Goal: Information Seeking & Learning: Learn about a topic

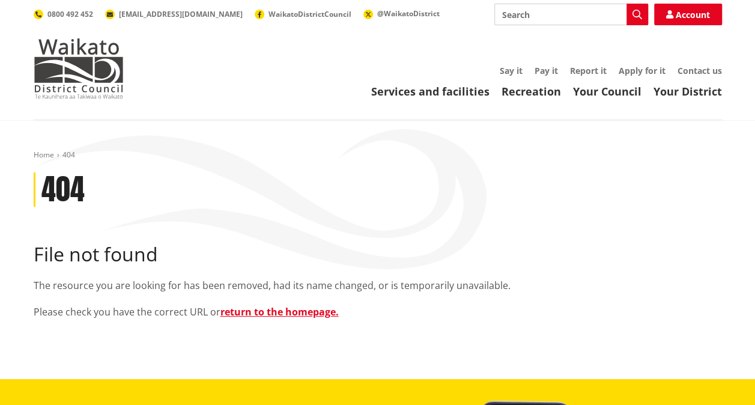
click at [513, 15] on input "Search" at bounding box center [571, 15] width 154 height 22
type input "[STREET_ADDRESS]"
click at [635, 24] on button "Search" at bounding box center [637, 15] width 22 height 22
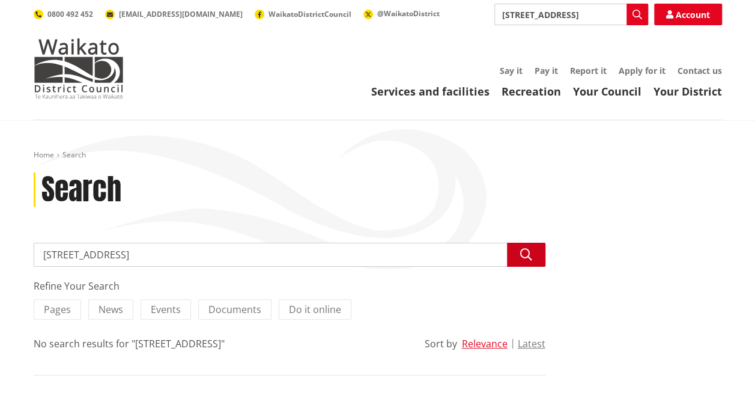
click at [512, 256] on button "Search" at bounding box center [526, 255] width 38 height 24
click at [662, 89] on link "Your District" at bounding box center [687, 91] width 68 height 14
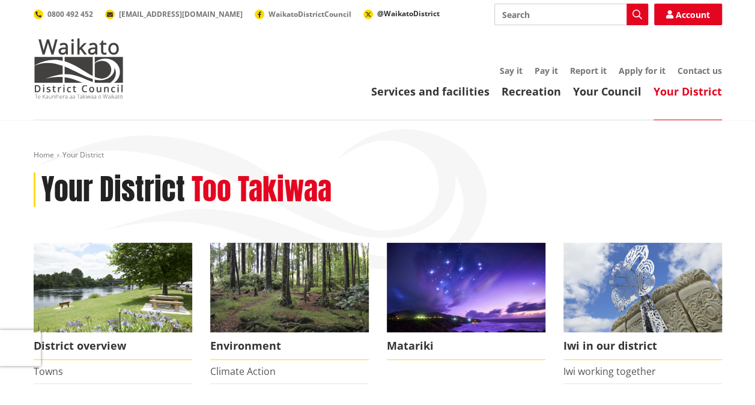
click at [377, 13] on span "@WaikatoDistrict" at bounding box center [408, 13] width 62 height 10
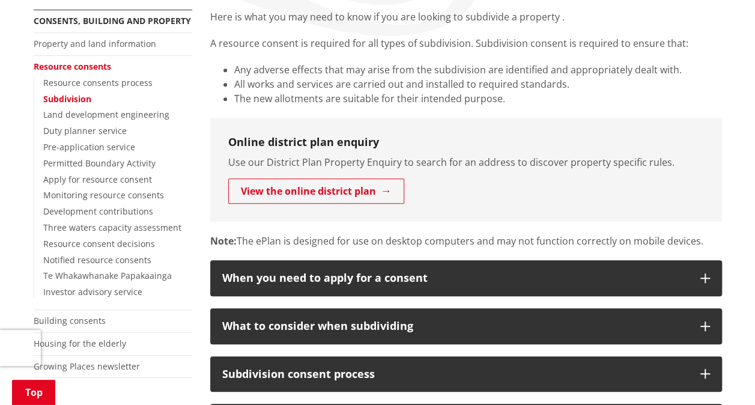
scroll to position [242, 0]
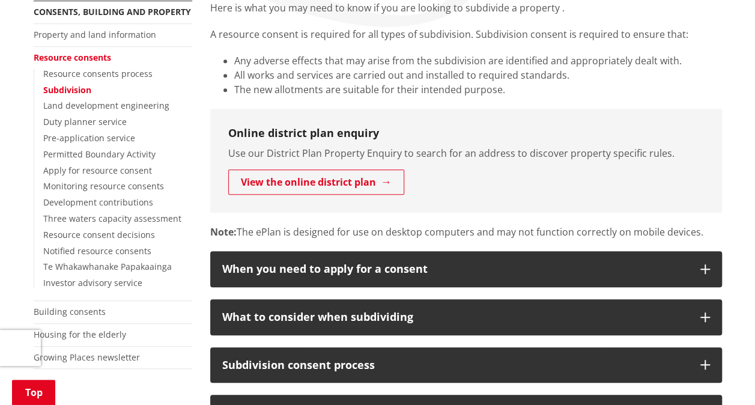
click at [77, 53] on link "Resource consents" at bounding box center [72, 57] width 77 height 11
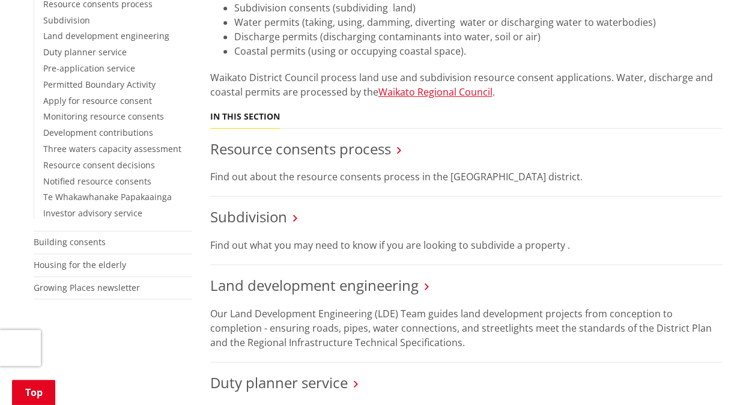
scroll to position [311, 0]
click at [263, 213] on link "Subdivision" at bounding box center [248, 217] width 77 height 20
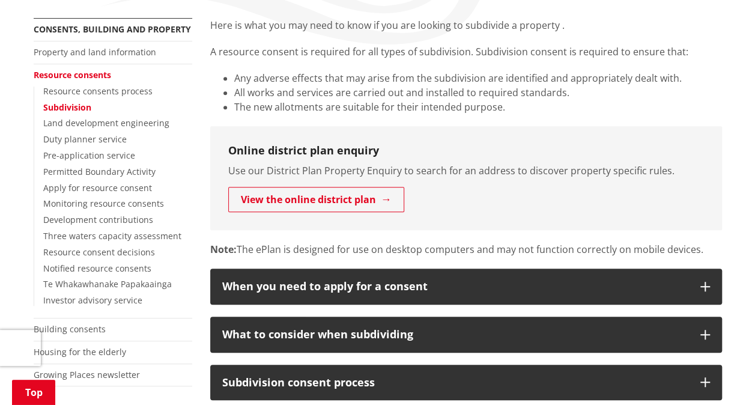
scroll to position [225, 0]
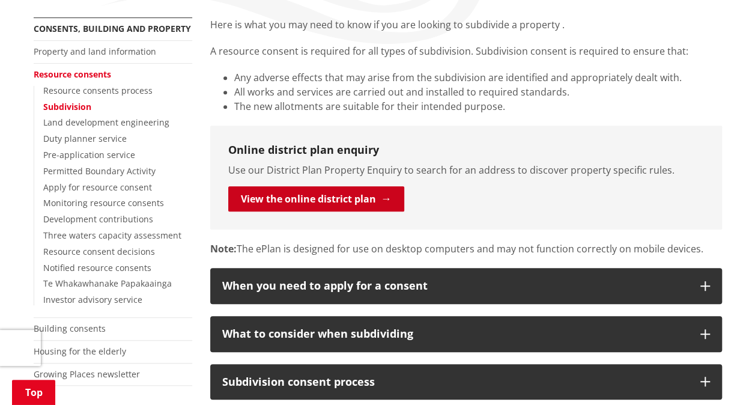
click at [338, 192] on link "View the online district plan" at bounding box center [316, 198] width 176 height 25
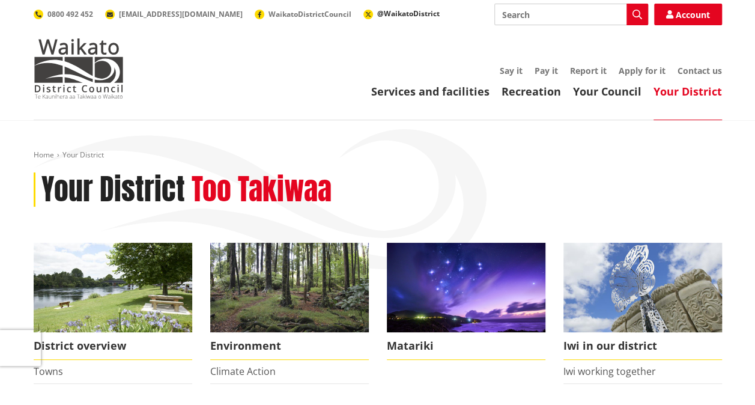
click at [365, 13] on icon at bounding box center [368, 14] width 6 height 6
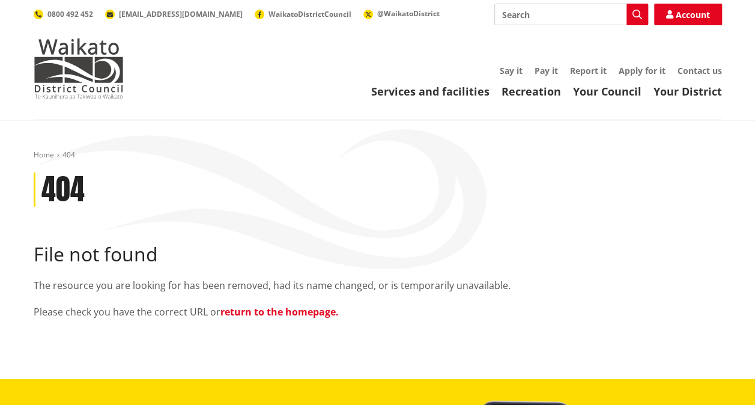
click at [273, 309] on link "return to the homepage." at bounding box center [279, 311] width 118 height 13
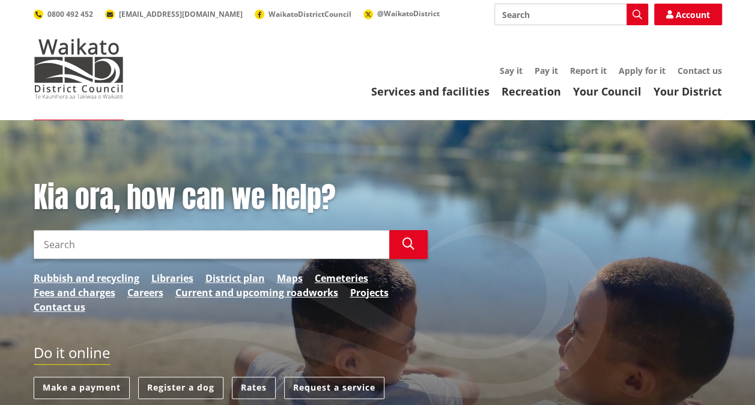
click at [231, 243] on input "Search" at bounding box center [212, 244] width 356 height 29
paste input "Contract Manager - Vegetation and Traffic Management WEL Networks View all jobs…"
type input "Contract Manager - Vegetation and Traffic Management WEL Networks View all jobs…"
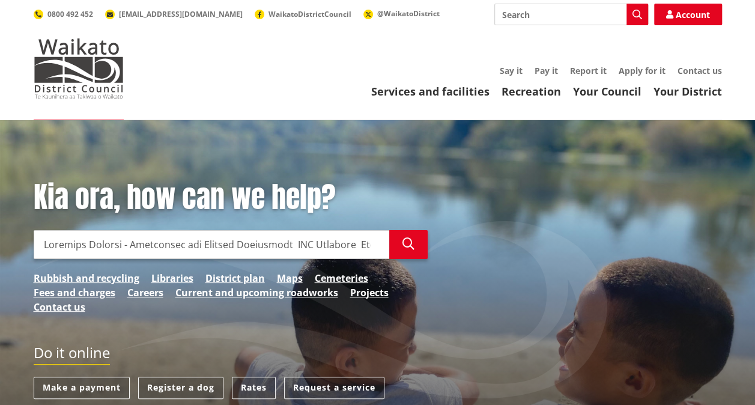
scroll to position [0, 14691]
click at [372, 244] on input "Search" at bounding box center [212, 244] width 356 height 29
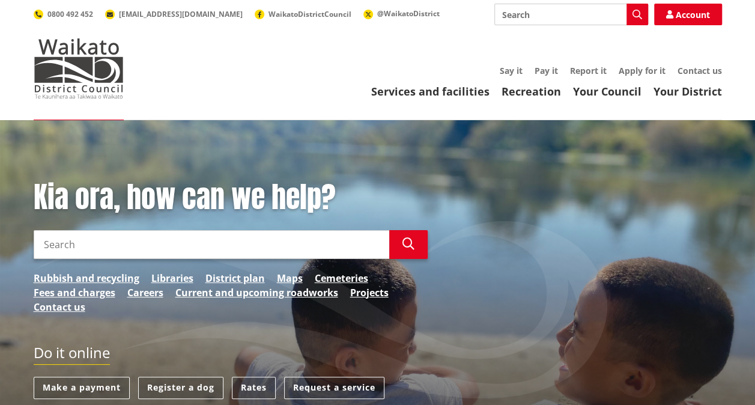
scroll to position [0, 0]
type input "161 state highway, New stead Waikato"
click at [407, 247] on icon "button" at bounding box center [408, 244] width 12 height 12
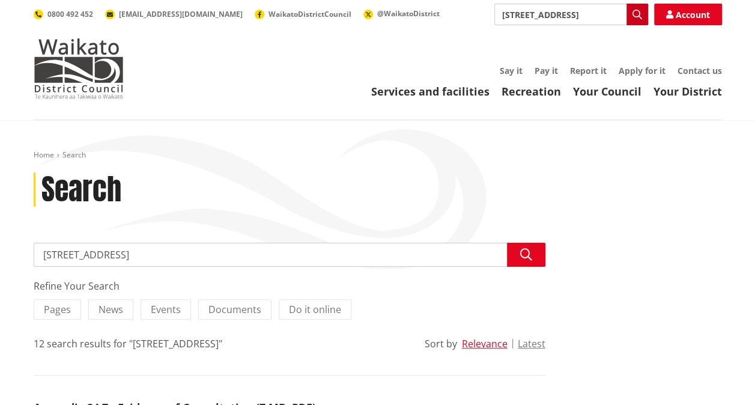
click at [637, 19] on icon "button" at bounding box center [637, 15] width 10 height 10
click at [691, 88] on link "Your District" at bounding box center [687, 91] width 68 height 14
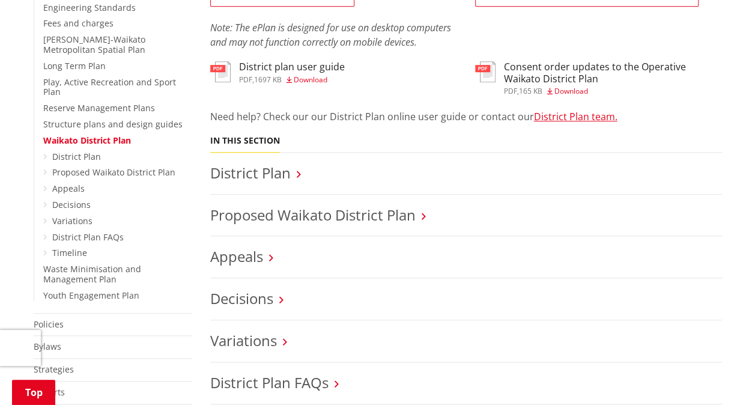
scroll to position [399, 0]
click at [238, 171] on link "District Plan" at bounding box center [250, 172] width 80 height 20
click at [108, 231] on link "District Plan FAQs" at bounding box center [87, 236] width 71 height 11
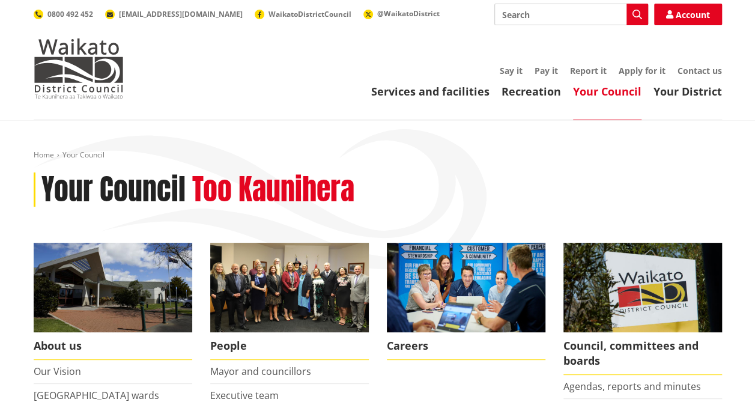
click at [520, 16] on input "Search" at bounding box center [571, 15] width 154 height 22
type input "l"
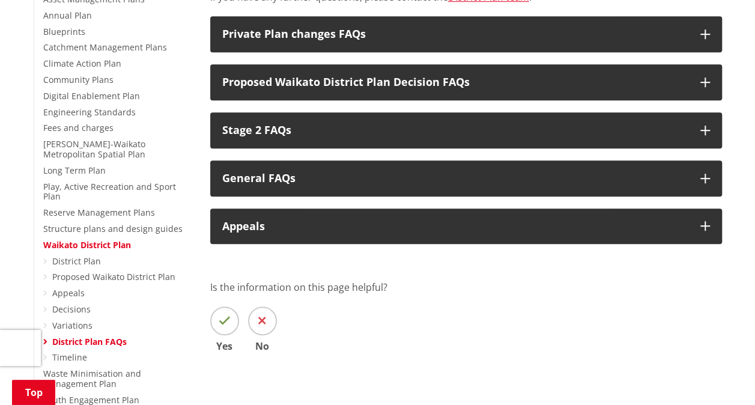
scroll to position [293, 0]
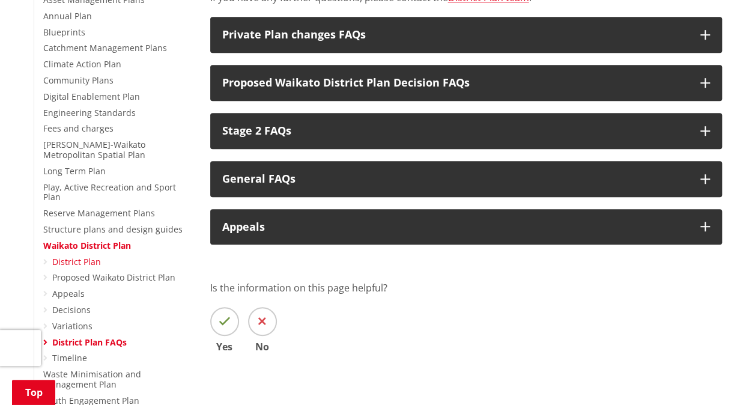
click at [78, 256] on link "District Plan" at bounding box center [76, 261] width 49 height 11
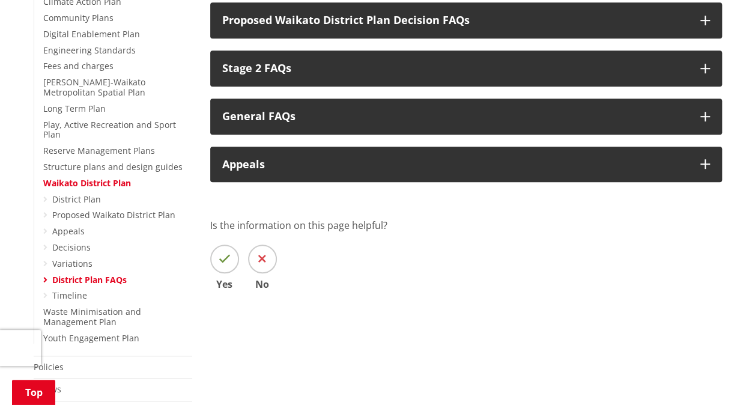
scroll to position [354, 0]
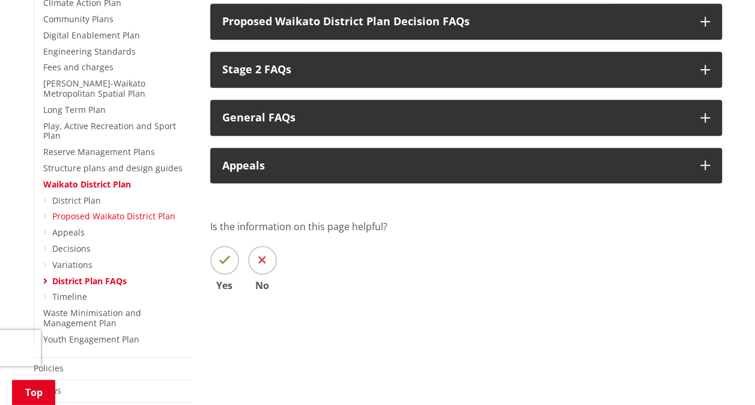
click at [110, 210] on link "Proposed Waikato District Plan" at bounding box center [113, 215] width 123 height 11
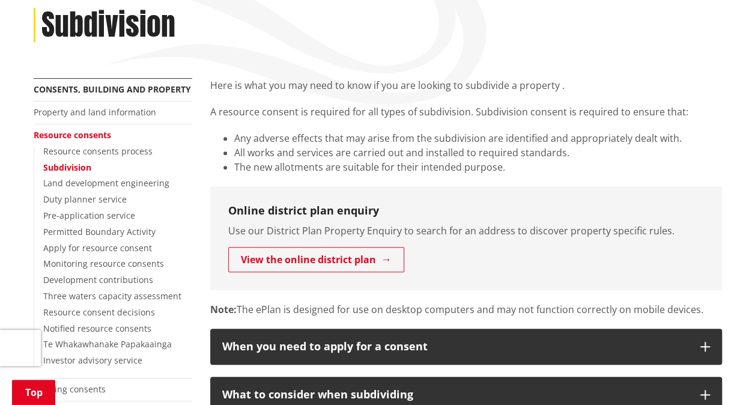
scroll to position [165, 0]
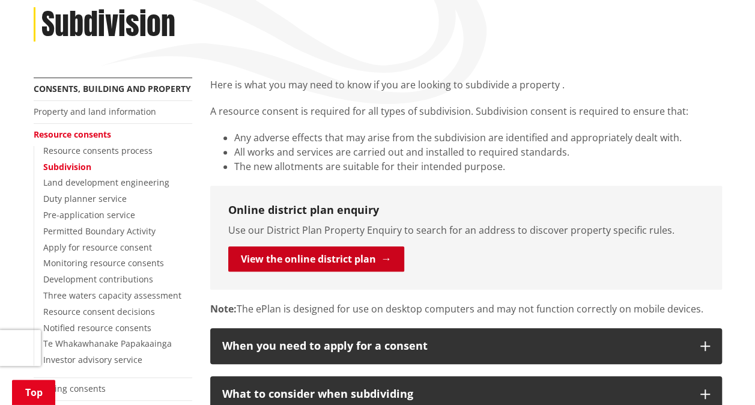
click at [343, 256] on link "View the online district plan" at bounding box center [316, 258] width 176 height 25
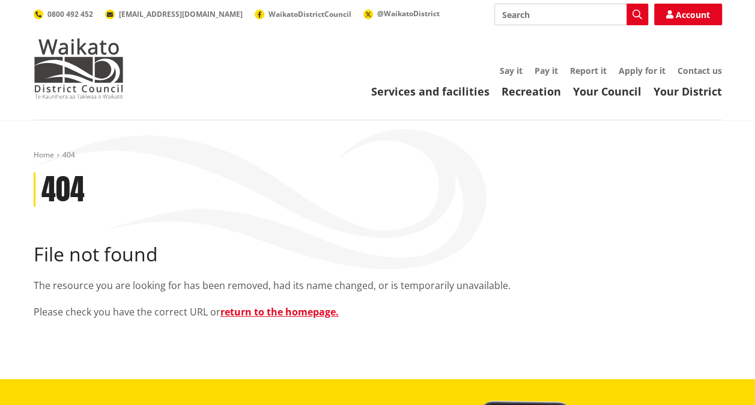
click at [518, 14] on input "Search" at bounding box center [571, 15] width 154 height 22
paste input "Loremips Dolorsi - Ametconsec adi Elitsed Doeiusmodt INC Utlabore Etdo mag aliq…"
type input "Loremips Dolorsi - Ametconsec adi Elitsed Doeiusmodt INC Utlabore Etdo mag aliq…"
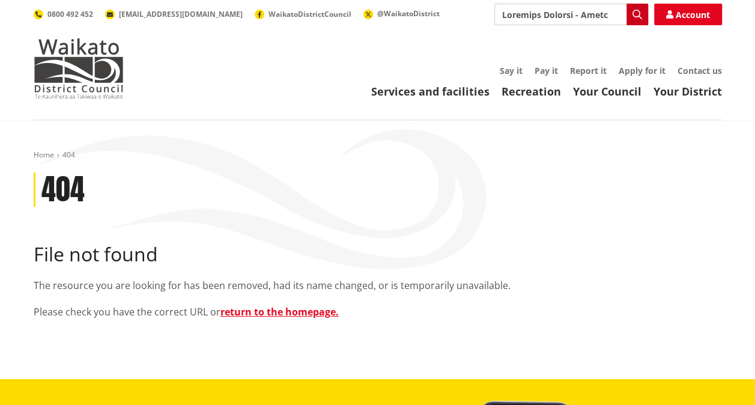
click at [635, 18] on icon "button" at bounding box center [637, 15] width 10 height 10
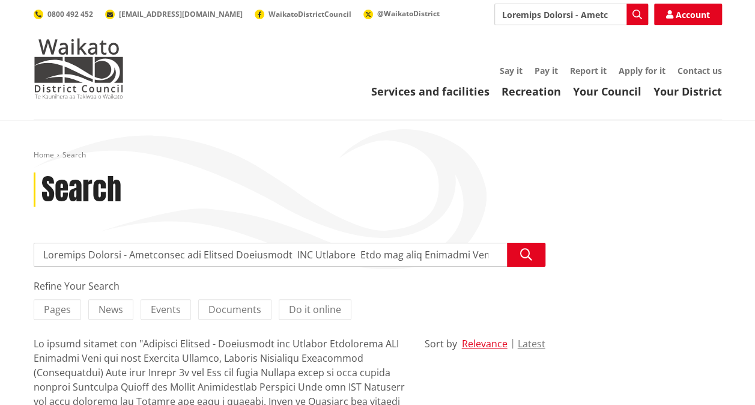
click at [613, 17] on input "Search" at bounding box center [571, 15] width 154 height 22
click at [68, 311] on span "Pages" at bounding box center [57, 309] width 27 height 13
click at [0, 0] on input "Pages" at bounding box center [0, 0] width 0 height 0
click at [76, 312] on icon at bounding box center [78, 310] width 5 height 8
click at [0, 0] on input "Pages" at bounding box center [0, 0] width 0 height 0
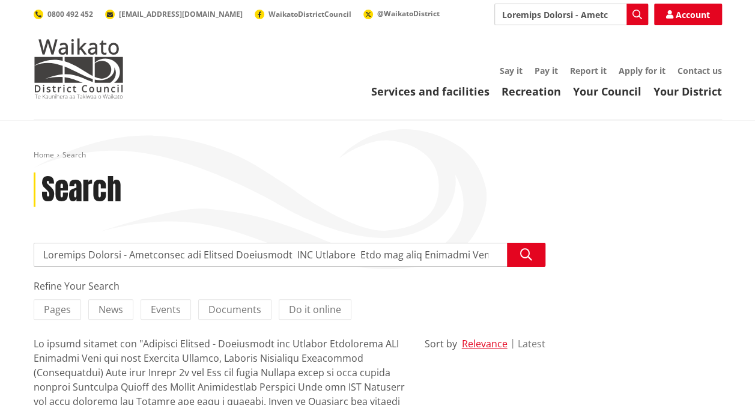
click at [531, 346] on button "Latest" at bounding box center [532, 343] width 28 height 11
click at [225, 305] on span "Documents" at bounding box center [234, 309] width 53 height 13
click at [0, 0] on input "Documents" at bounding box center [0, 0] width 0 height 0
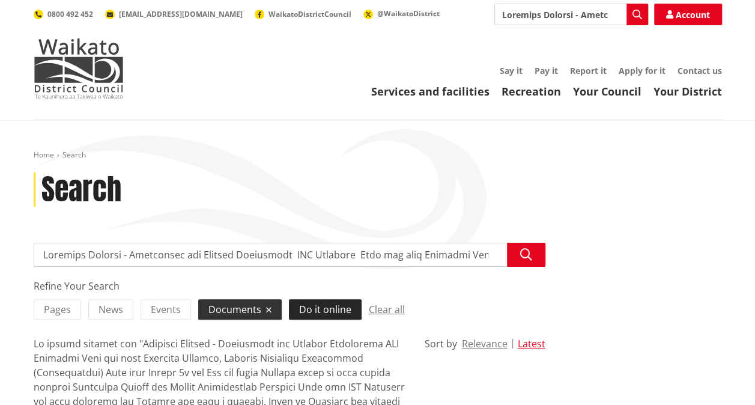
click at [329, 303] on span "Do it online" at bounding box center [325, 309] width 52 height 13
click at [0, 0] on input "Do it online" at bounding box center [0, 0] width 0 height 0
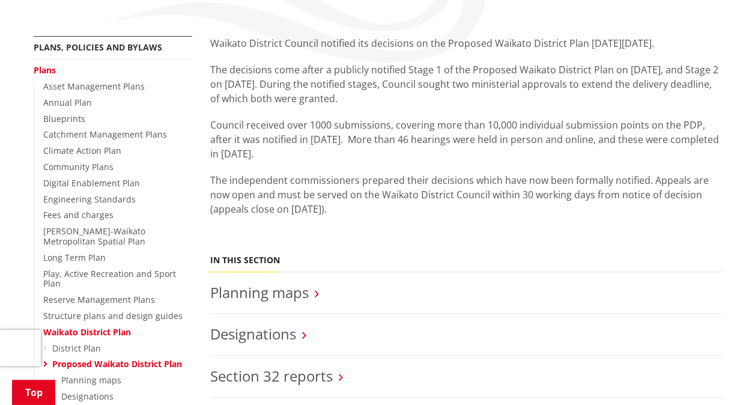
scroll to position [208, 0]
click at [95, 325] on link "Waikato District Plan" at bounding box center [87, 330] width 88 height 11
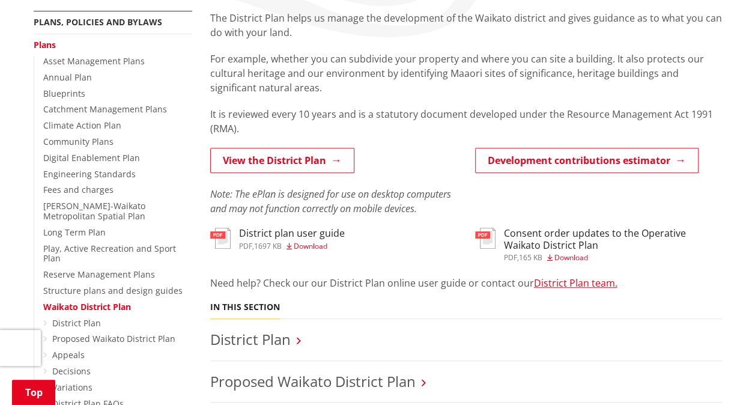
scroll to position [232, 0]
click at [268, 333] on link "District Plan" at bounding box center [250, 339] width 80 height 20
click at [572, 280] on link "District Plan team." at bounding box center [575, 282] width 83 height 13
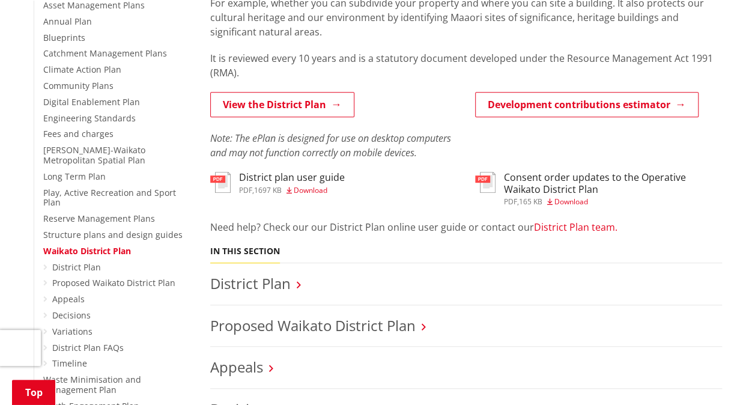
scroll to position [279, 0]
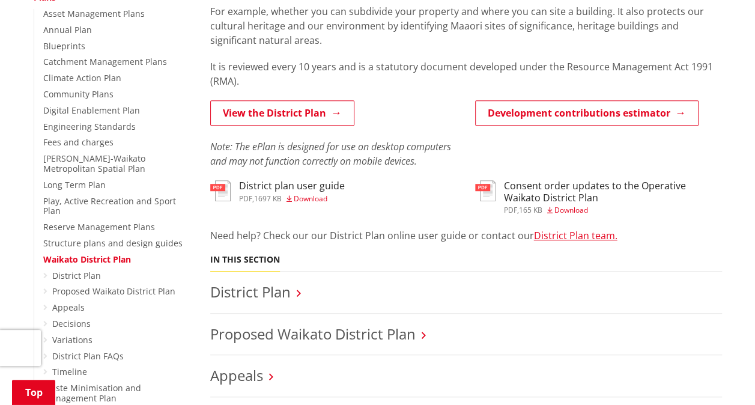
click at [310, 196] on span "Download" at bounding box center [311, 198] width 34 height 10
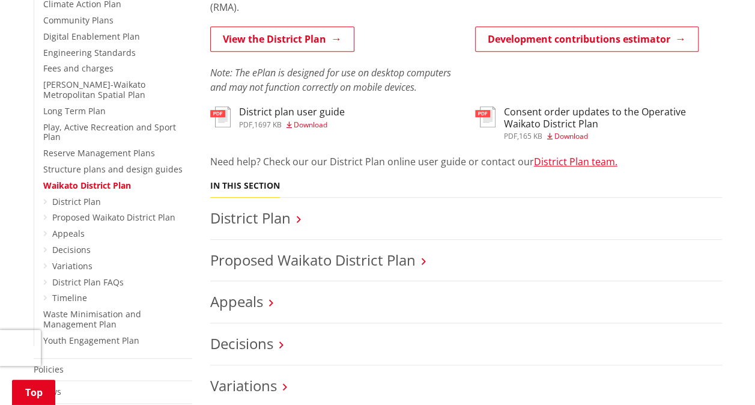
scroll to position [353, 0]
click at [267, 213] on link "District Plan" at bounding box center [250, 218] width 80 height 20
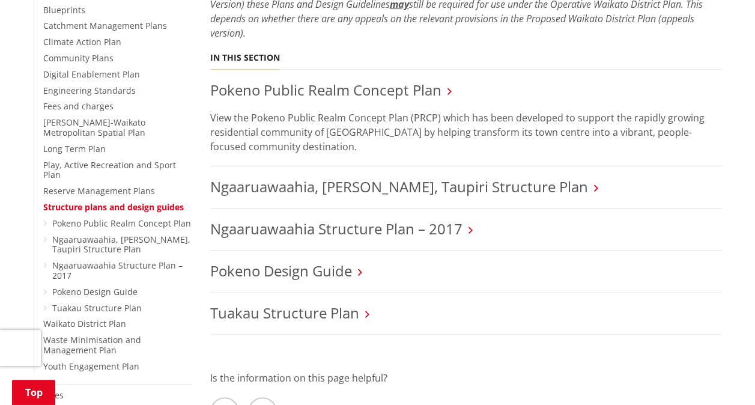
scroll to position [316, 0]
click at [106, 317] on link "Waikato District Plan" at bounding box center [84, 322] width 83 height 11
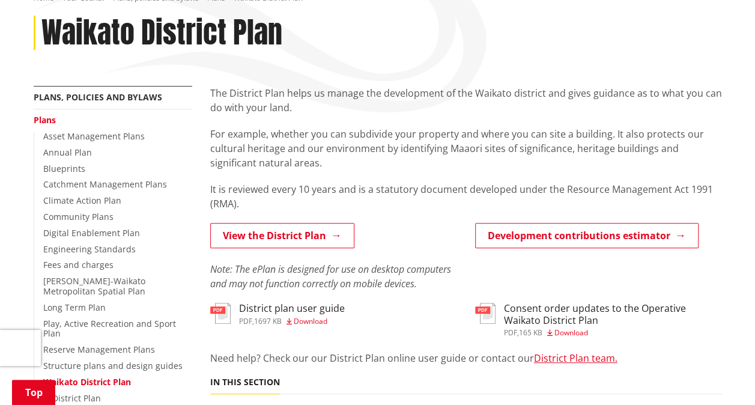
scroll to position [157, 0]
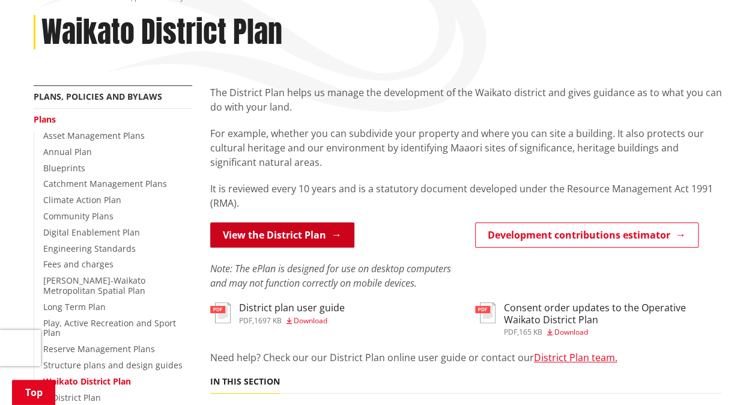
click at [291, 237] on link "View the District Plan" at bounding box center [282, 234] width 144 height 25
